Goal: Book appointment/travel/reservation

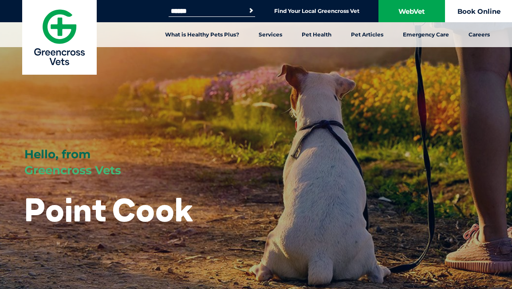
click at [466, 12] on link "Book Online" at bounding box center [479, 11] width 67 height 22
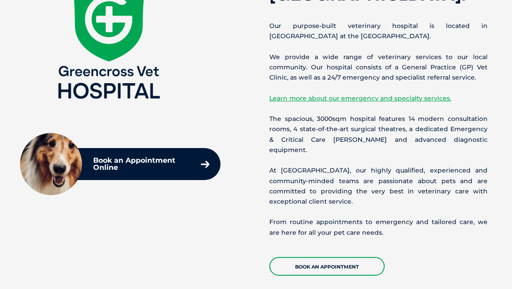
scroll to position [397, 0]
click at [329, 96] on link "Learn more about our emergency and specialty services." at bounding box center [361, 98] width 182 height 8
